Goal: Information Seeking & Learning: Learn about a topic

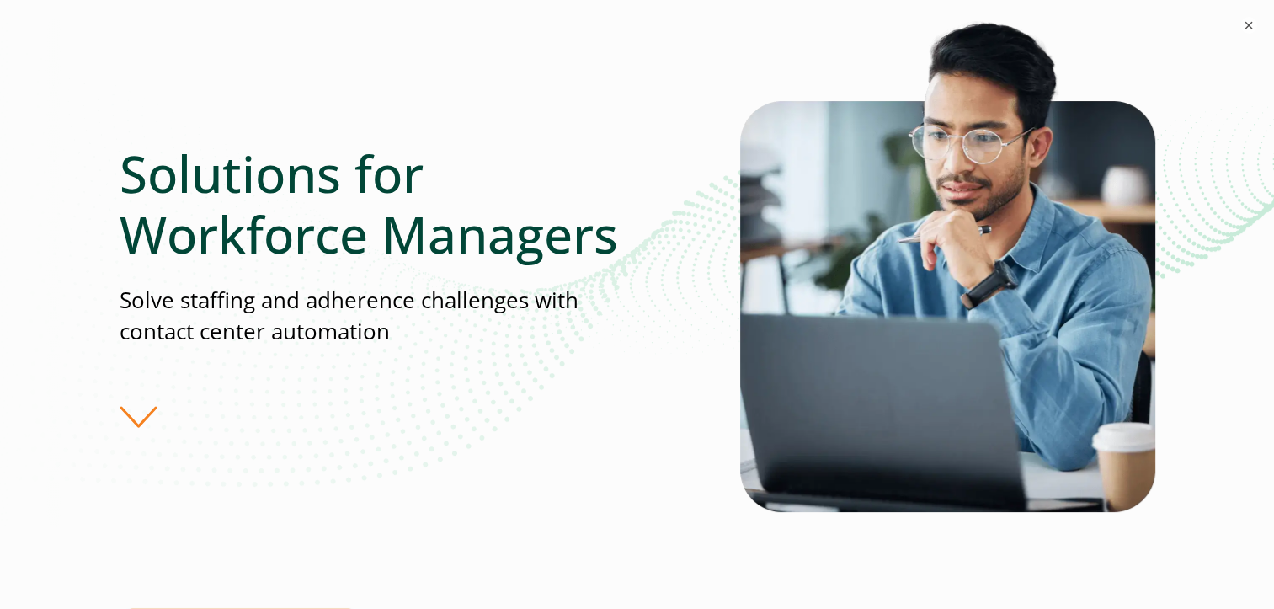
scroll to position [168, 0]
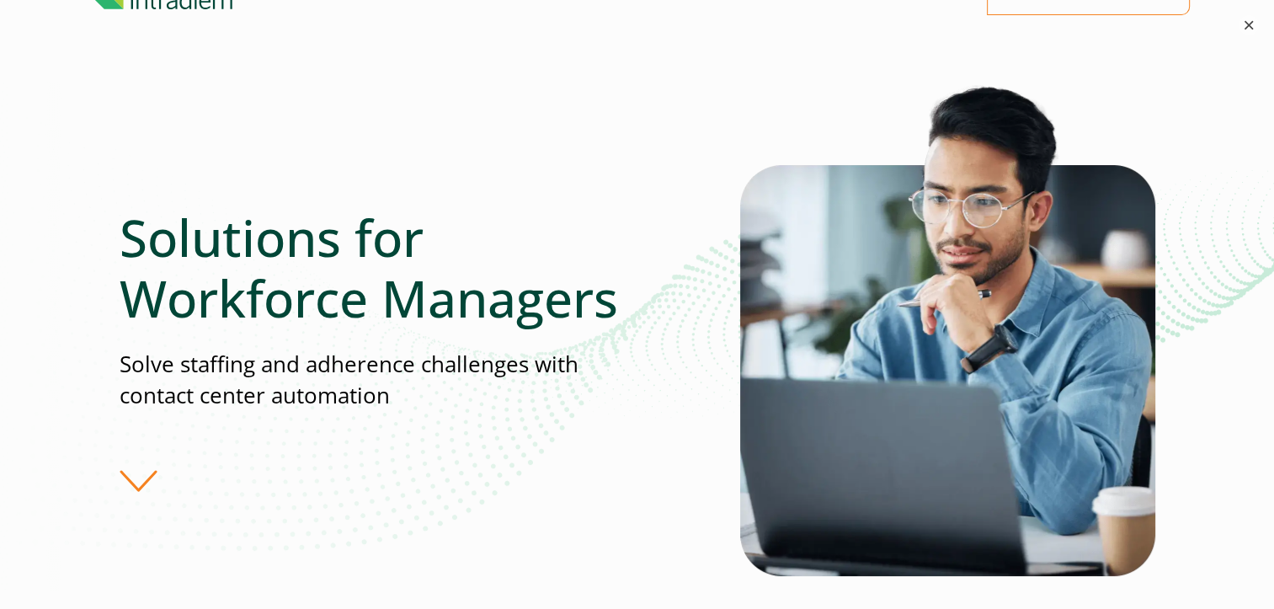
click at [1242, 23] on button "×" at bounding box center [1248, 25] width 20 height 20
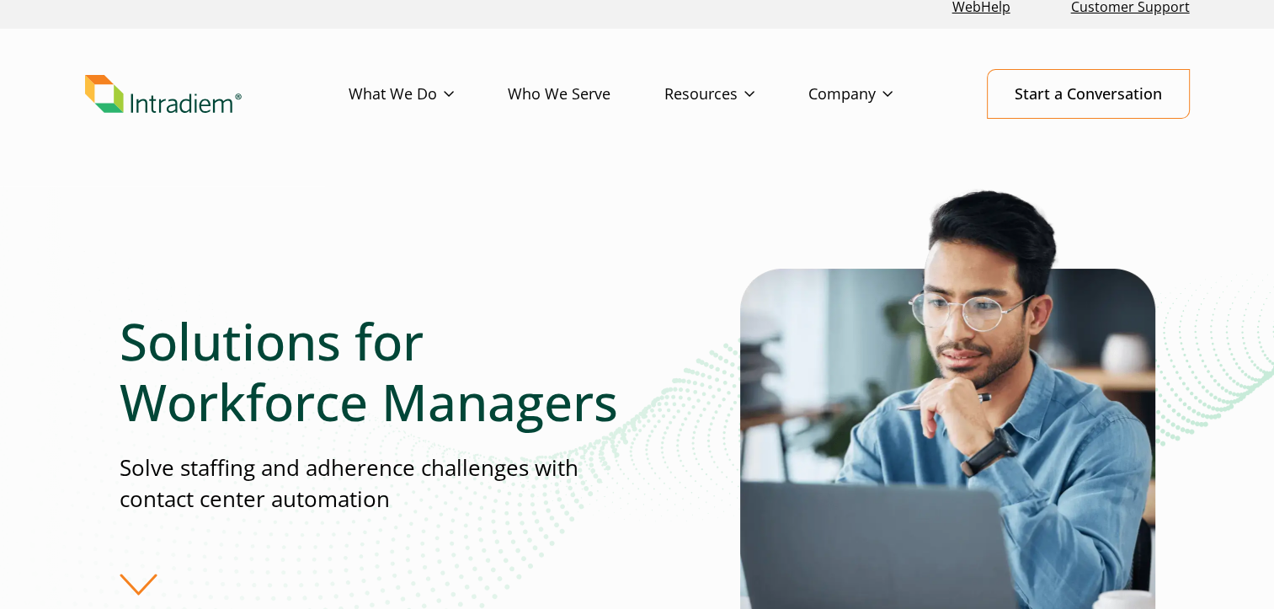
scroll to position [0, 0]
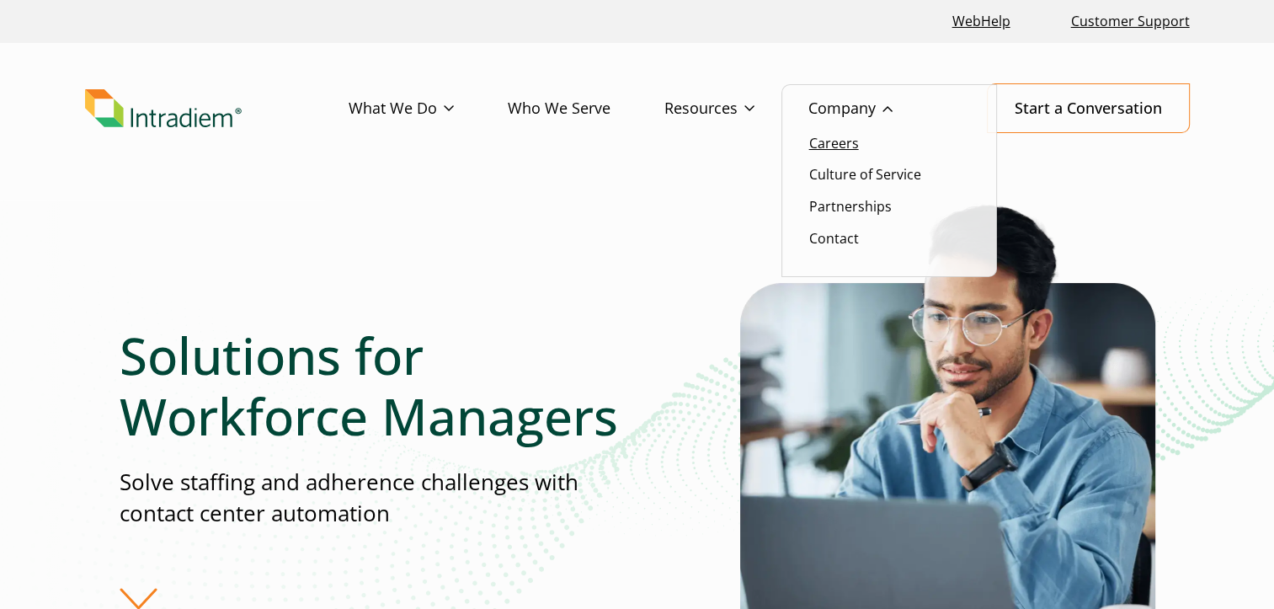
click at [852, 146] on link "Careers" at bounding box center [834, 143] width 50 height 19
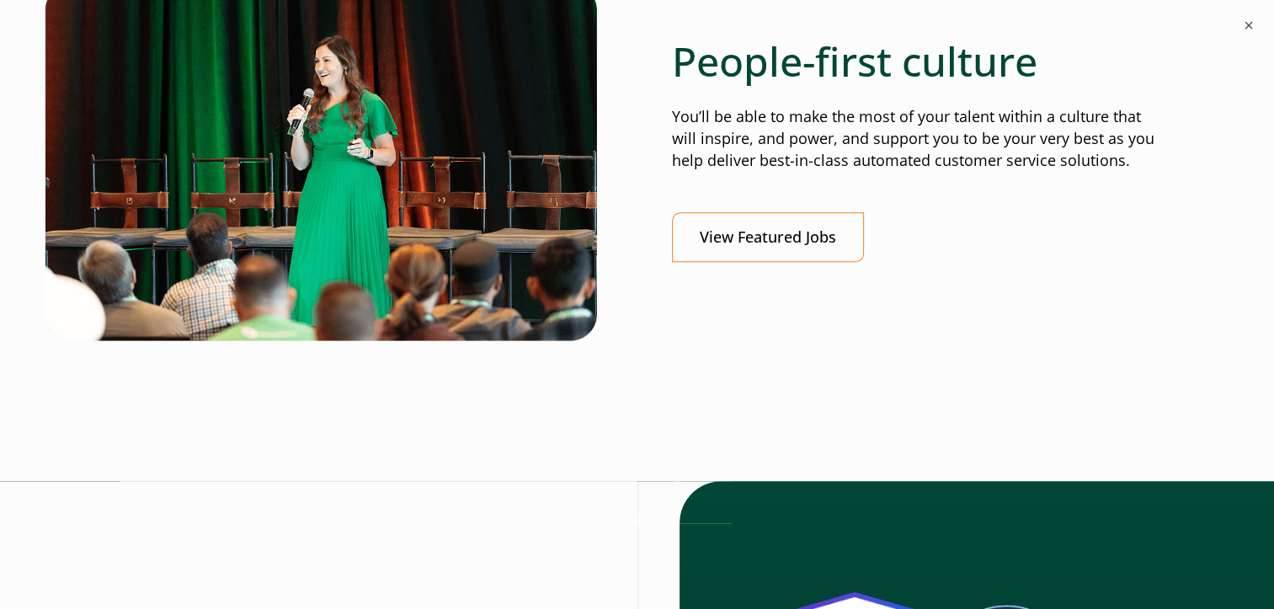
scroll to position [775, 0]
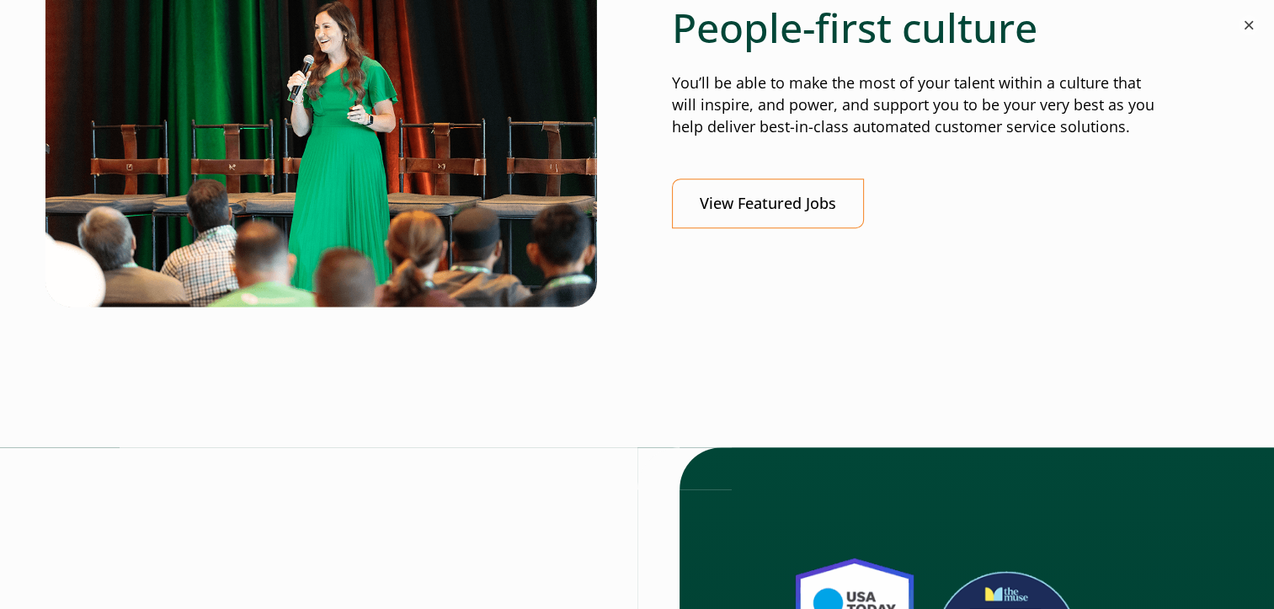
click at [1249, 32] on button "×" at bounding box center [1248, 25] width 20 height 20
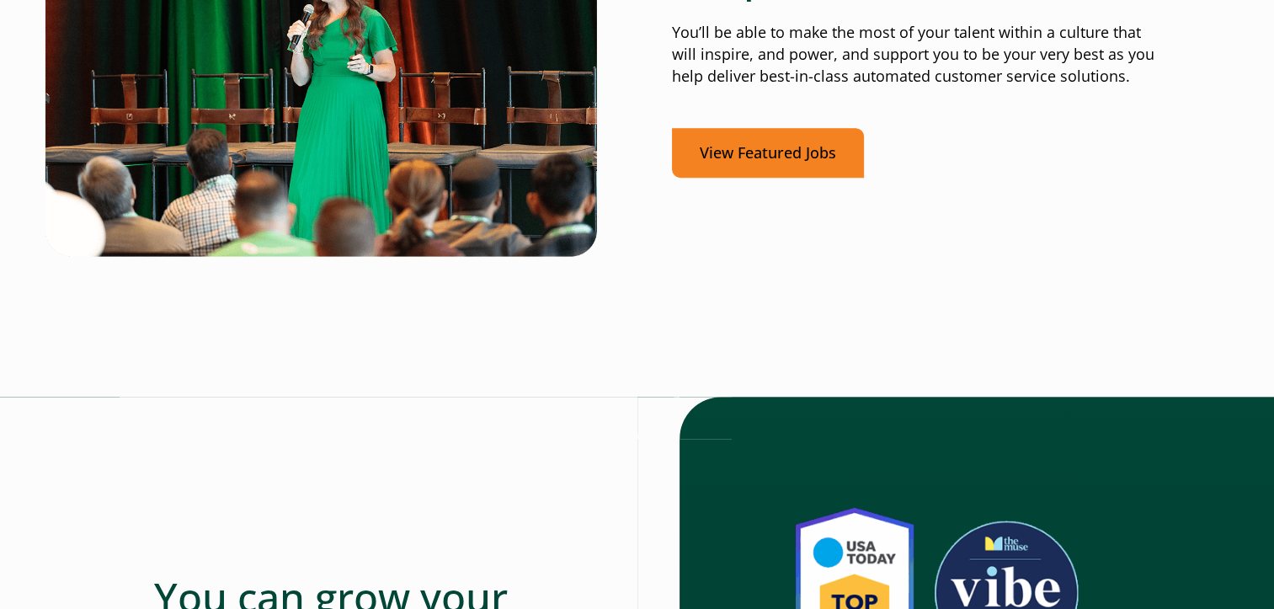
click at [812, 166] on link "View Featured Jobs" at bounding box center [768, 153] width 192 height 50
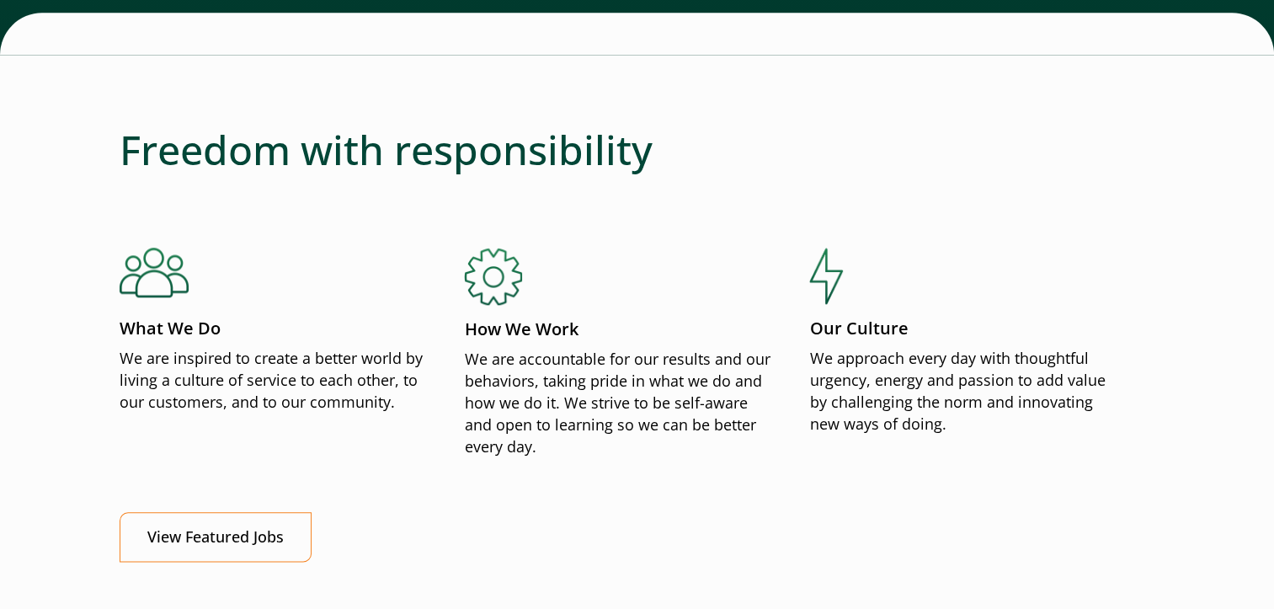
scroll to position [1852, 0]
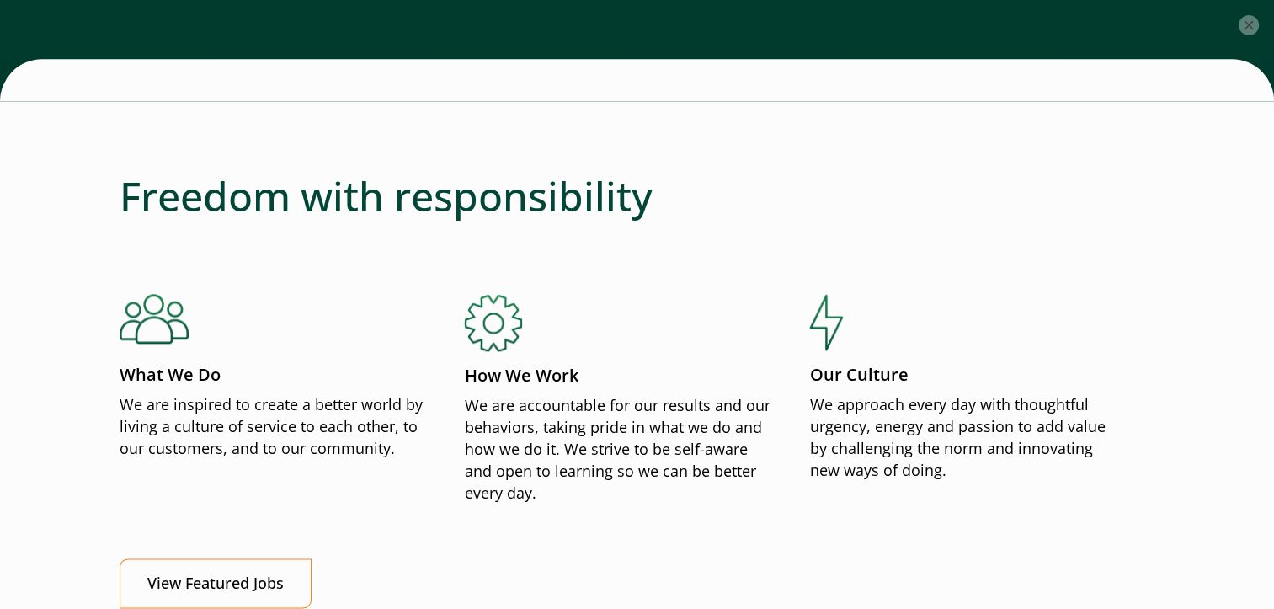
click at [1247, 35] on button "×" at bounding box center [1248, 25] width 20 height 20
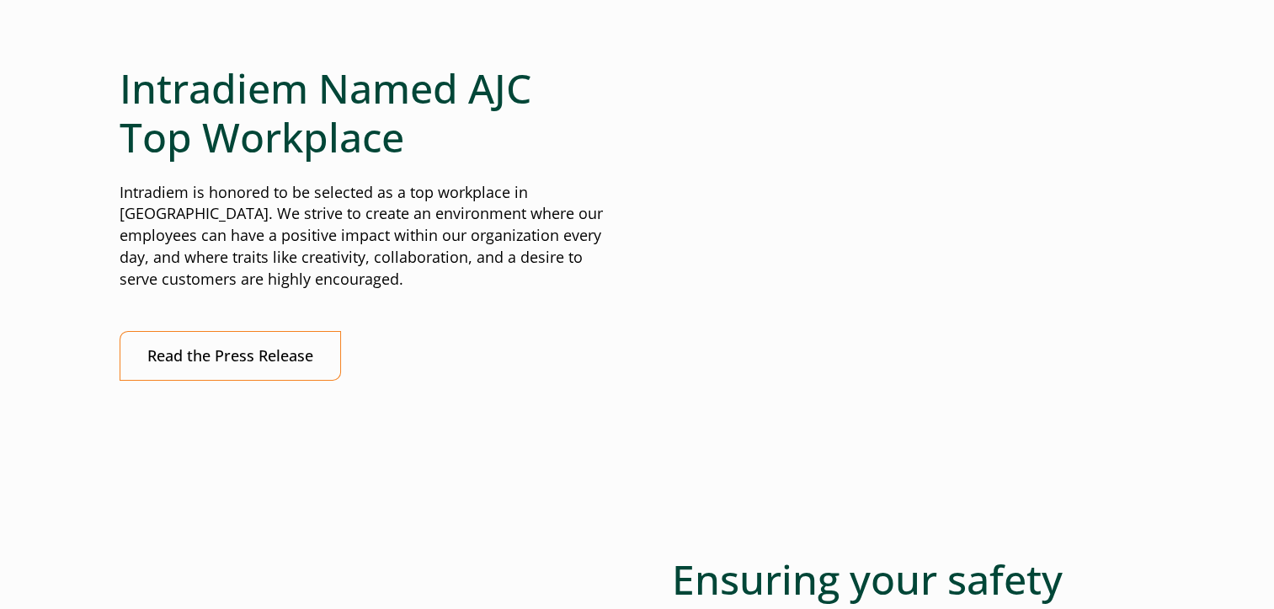
scroll to position [5253, 0]
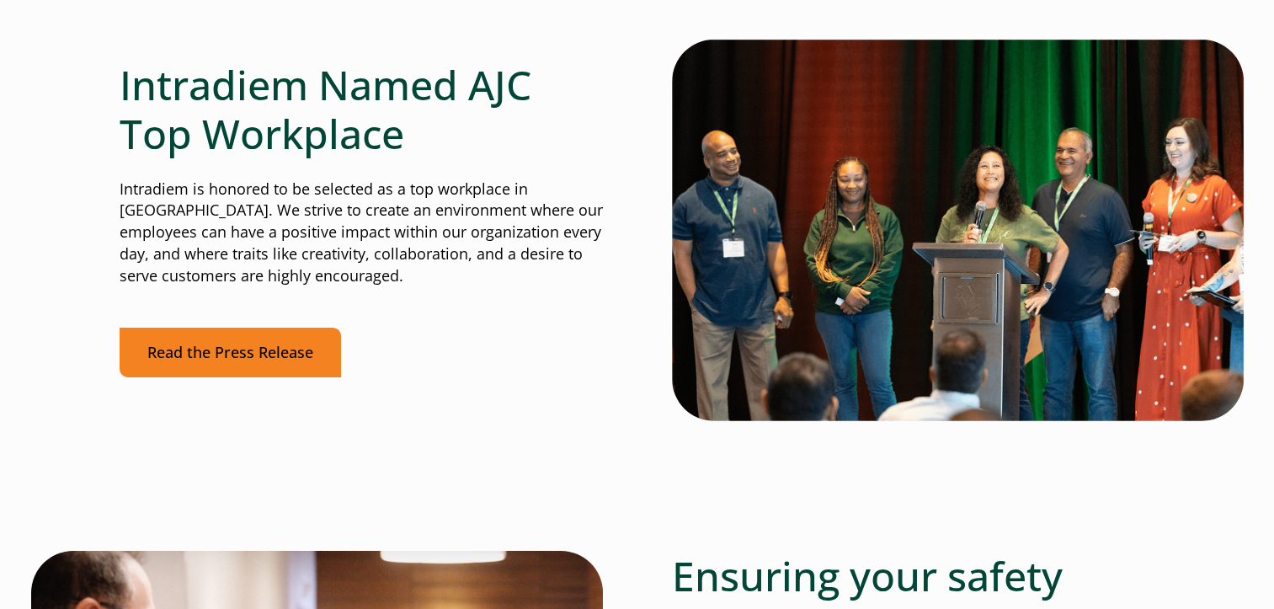
click at [248, 362] on link "Read the Press Release" at bounding box center [230, 352] width 221 height 50
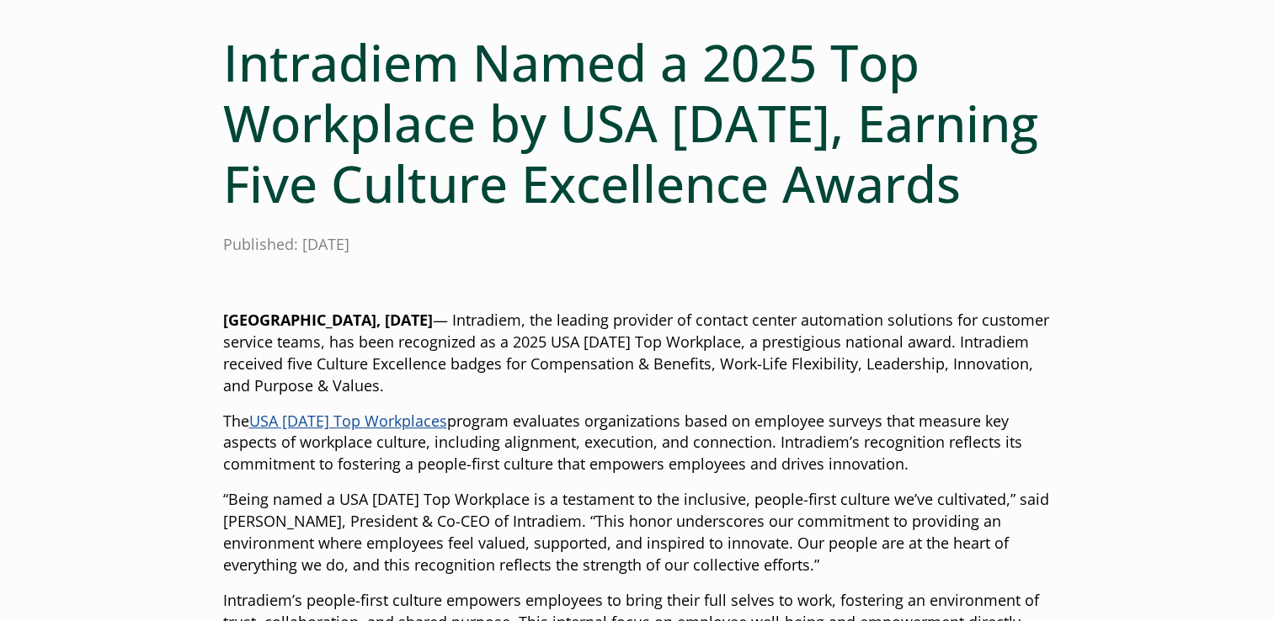
scroll to position [202, 0]
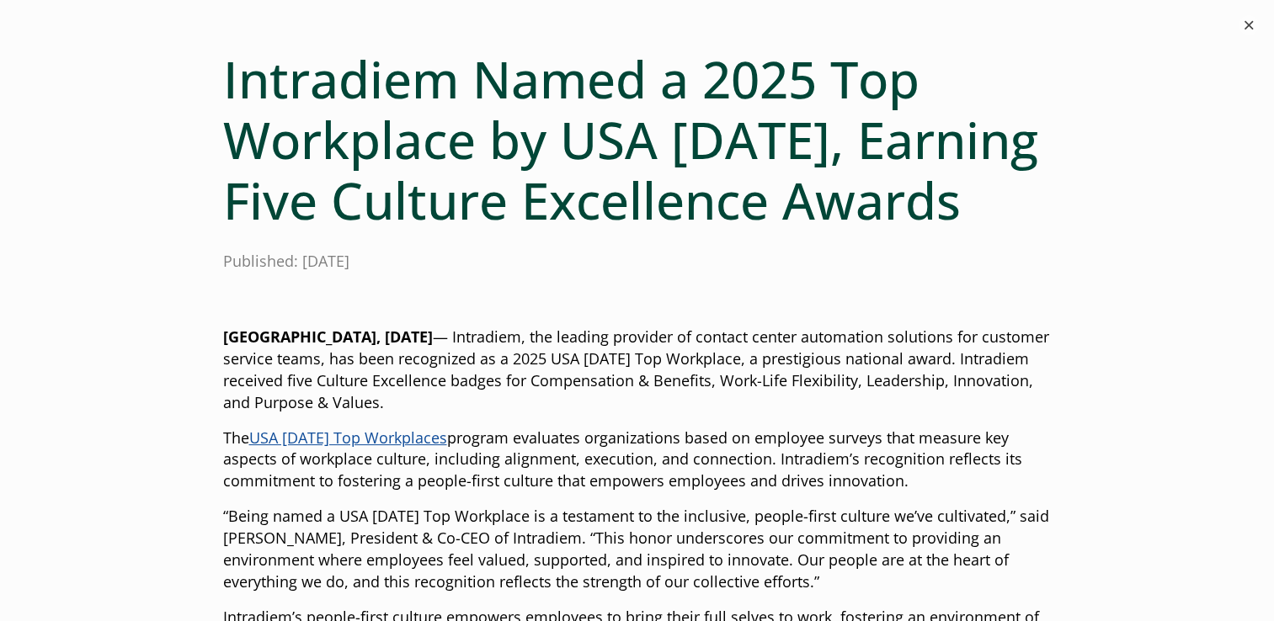
click at [1246, 35] on button "×" at bounding box center [1248, 25] width 20 height 20
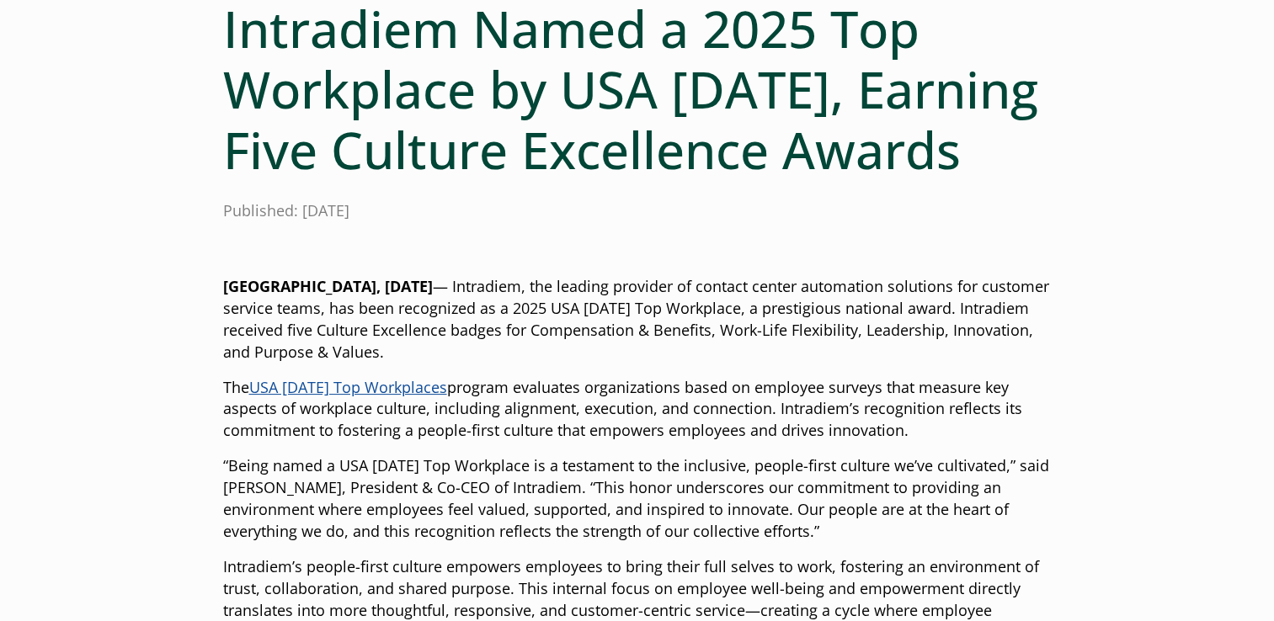
click at [364, 387] on link "USA Today Top Workplaces" at bounding box center [348, 387] width 198 height 20
